Goal: Contribute content

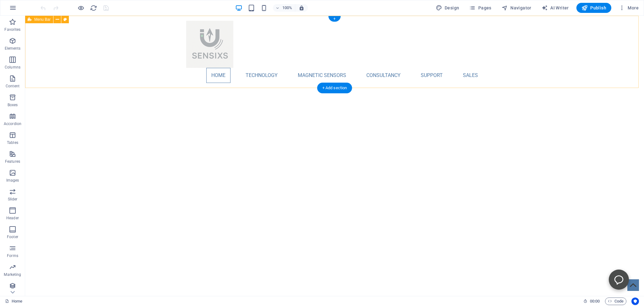
click at [121, 58] on div "Home Technology Compass Comparison Position Comparison Magnetic sensors Compass…" at bounding box center [334, 52] width 619 height 72
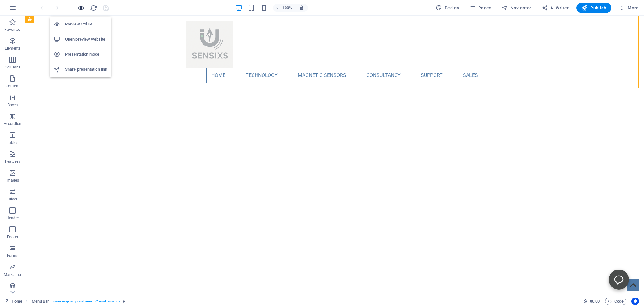
drag, startPoint x: 80, startPoint y: 6, endPoint x: 115, endPoint y: 53, distance: 58.5
click at [80, 6] on icon "button" at bounding box center [80, 7] width 7 height 7
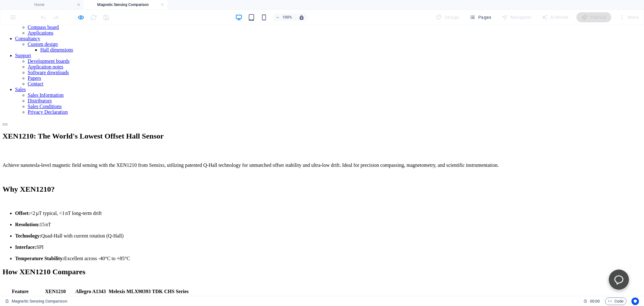
scroll to position [66, 0]
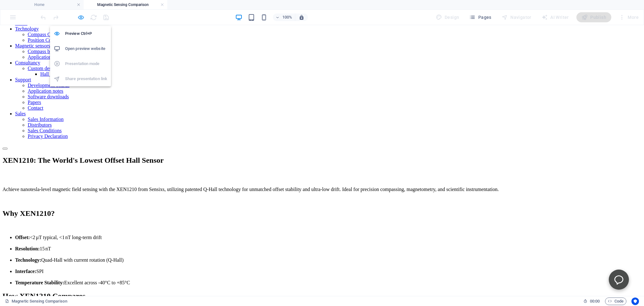
click at [81, 17] on icon "button" at bounding box center [80, 17] width 7 height 7
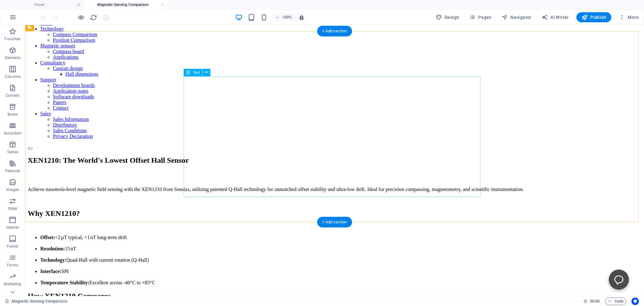
click at [241, 176] on div "Achieve nanotesla-level magnetic field sensing with the XEN1210 from Sensixs, u…" at bounding box center [335, 231] width 614 height 110
click at [242, 176] on div "Achieve nanotesla-level magnetic field sensing with the XEN1210 from Sensixs, u…" at bounding box center [335, 231] width 614 height 110
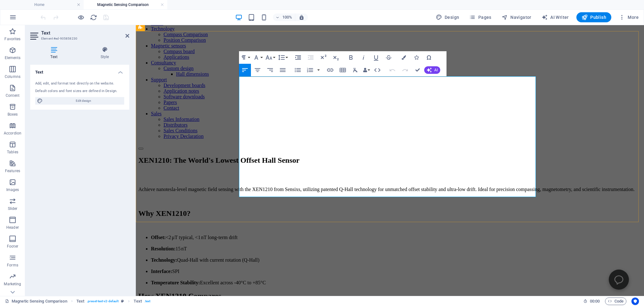
click at [296, 235] on li "Offset: <2 µT typical, <1 nT long-term drift" at bounding box center [396, 238] width 490 height 6
click at [211, 163] on div "XEN1210: The World's Lowest Offset Hall Sensor Achieve nanotesla-level magnetic…" at bounding box center [389, 221] width 503 height 130
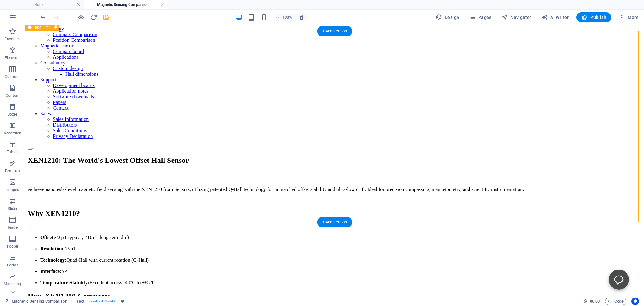
click at [147, 164] on div "XEN1210: The World's Lowest Offset Hall Sensor Achieve nanotesla-level magnetic…" at bounding box center [335, 221] width 614 height 130
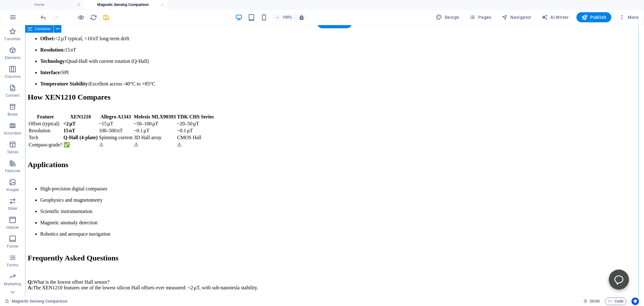
scroll to position [332, 0]
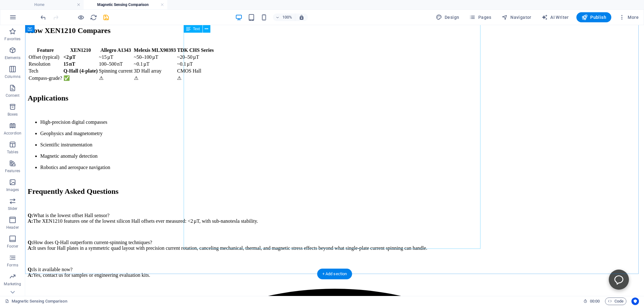
click at [392, 186] on div "How XEN1210 Compares Feature XEN1210 Allegro A1343 Melexis MLX90393 TDK CHS Ser…" at bounding box center [335, 157] width 614 height 263
click at [393, 186] on div "How XEN1210 Compares Feature XEN1210 Allegro A1343 Melexis MLX90393 TDK CHS Ser…" at bounding box center [335, 157] width 614 height 263
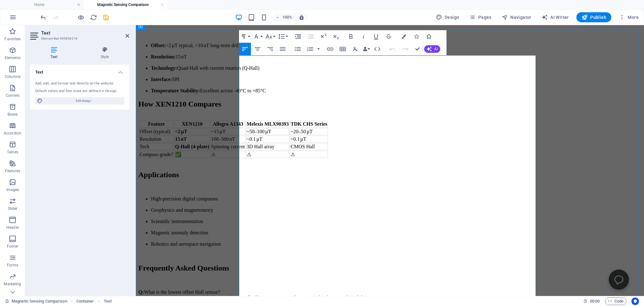
click at [449, 290] on p "Q: What is the lowest offset Hall sensor? A: The XEN1210 features one of the lo…" at bounding box center [389, 295] width 503 height 11
click at [179, 198] on div "How XEN1210 Compares Feature XEN1210 Allegro A1343 Melexis MLX90393 TDK CHS Ser…" at bounding box center [389, 233] width 503 height 266
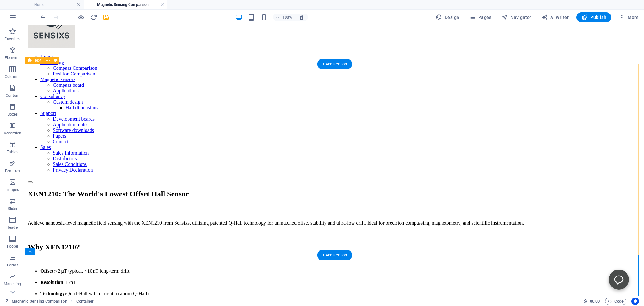
scroll to position [33, 0]
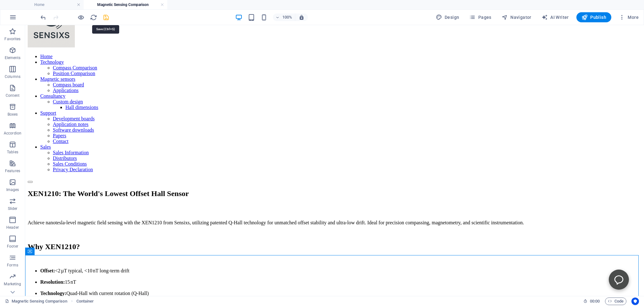
click at [106, 16] on icon "save" at bounding box center [105, 17] width 7 height 7
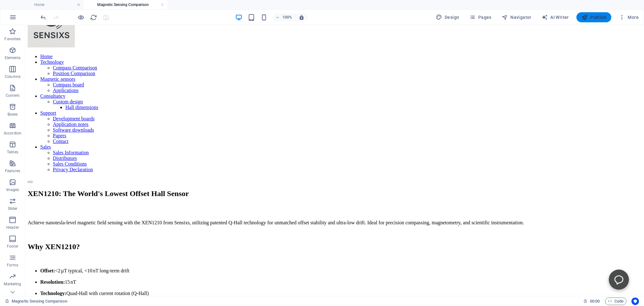
drag, startPoint x: 597, startPoint y: 17, endPoint x: 577, endPoint y: 27, distance: 22.9
click at [597, 17] on span "Publish" at bounding box center [593, 17] width 25 height 6
